Goal: Register for event/course

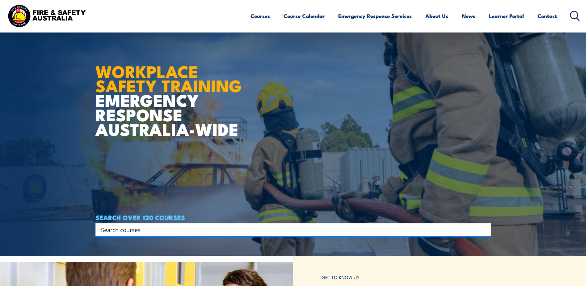
scroll to position [62, 0]
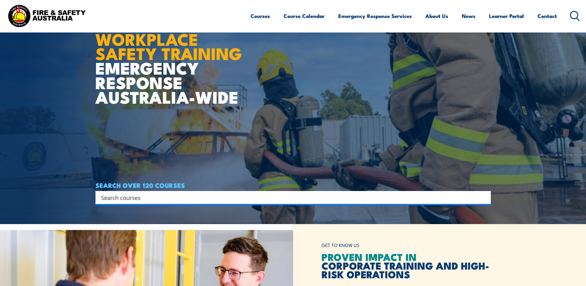
click at [176, 195] on input "Search input" at bounding box center [289, 197] width 377 height 9
type input "suppress wildfire"
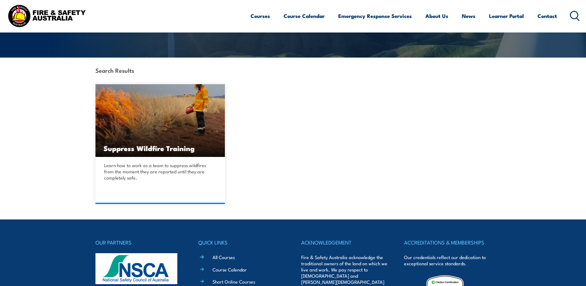
scroll to position [124, 0]
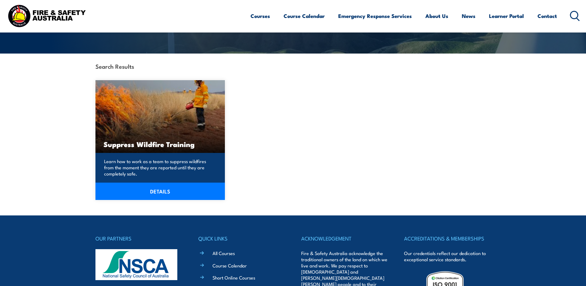
click at [162, 192] on link "DETAILS" at bounding box center [161, 190] width 130 height 17
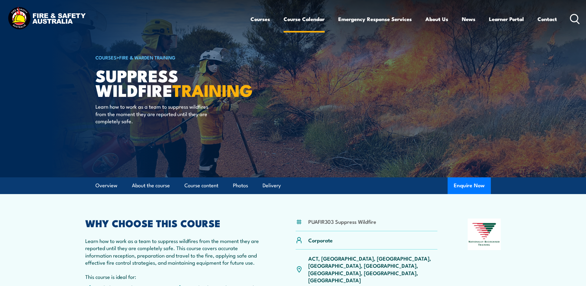
click at [292, 19] on link "Course Calendar" at bounding box center [304, 19] width 41 height 16
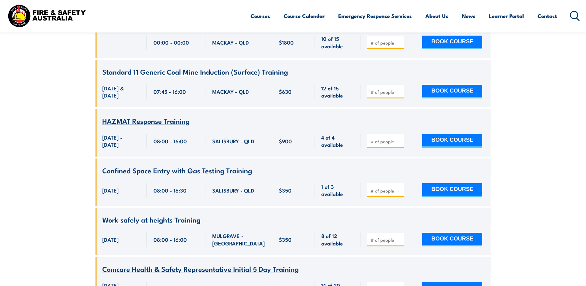
scroll to position [124, 0]
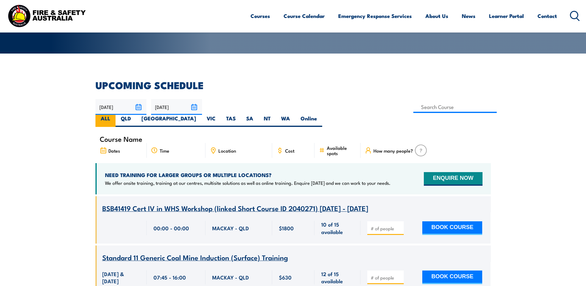
click at [116, 115] on label "ALL" at bounding box center [106, 121] width 20 height 12
click at [114, 115] on input "ALL" at bounding box center [112, 117] width 4 height 4
click at [192, 105] on input "23/10/2025" at bounding box center [176, 107] width 51 height 16
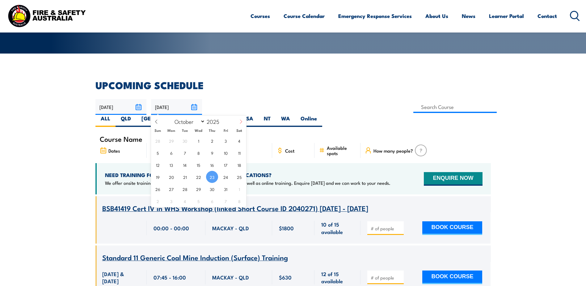
click at [241, 122] on icon at bounding box center [241, 121] width 4 height 4
select select "11"
click at [199, 178] on span "24" at bounding box center [199, 177] width 12 height 12
type input "[DATE]"
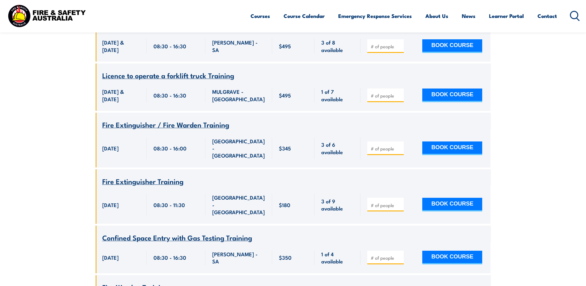
scroll to position [1088, 0]
